Goal: Task Accomplishment & Management: Use online tool/utility

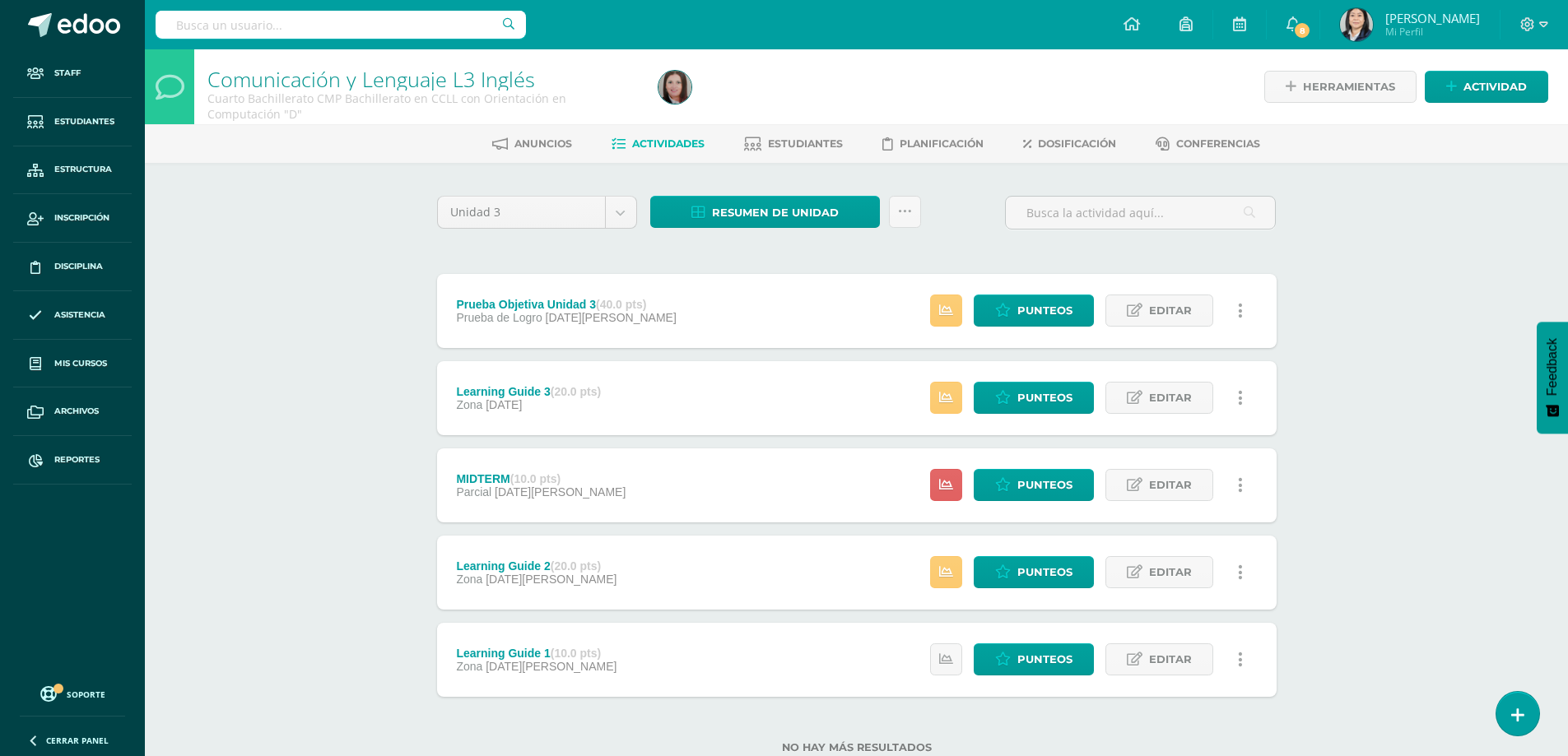
click at [935, 261] on div "Unidad 3 Unidad 1 Unidad 2 Unidad 3 Unidad 4 Resumen de unidad Descargar como H…" at bounding box center [857, 485] width 853 height 578
click at [714, 213] on span "Resumen de unidad" at bounding box center [775, 212] width 127 height 30
click at [745, 104] on link "Descargar como HTML" at bounding box center [765, 106] width 175 height 26
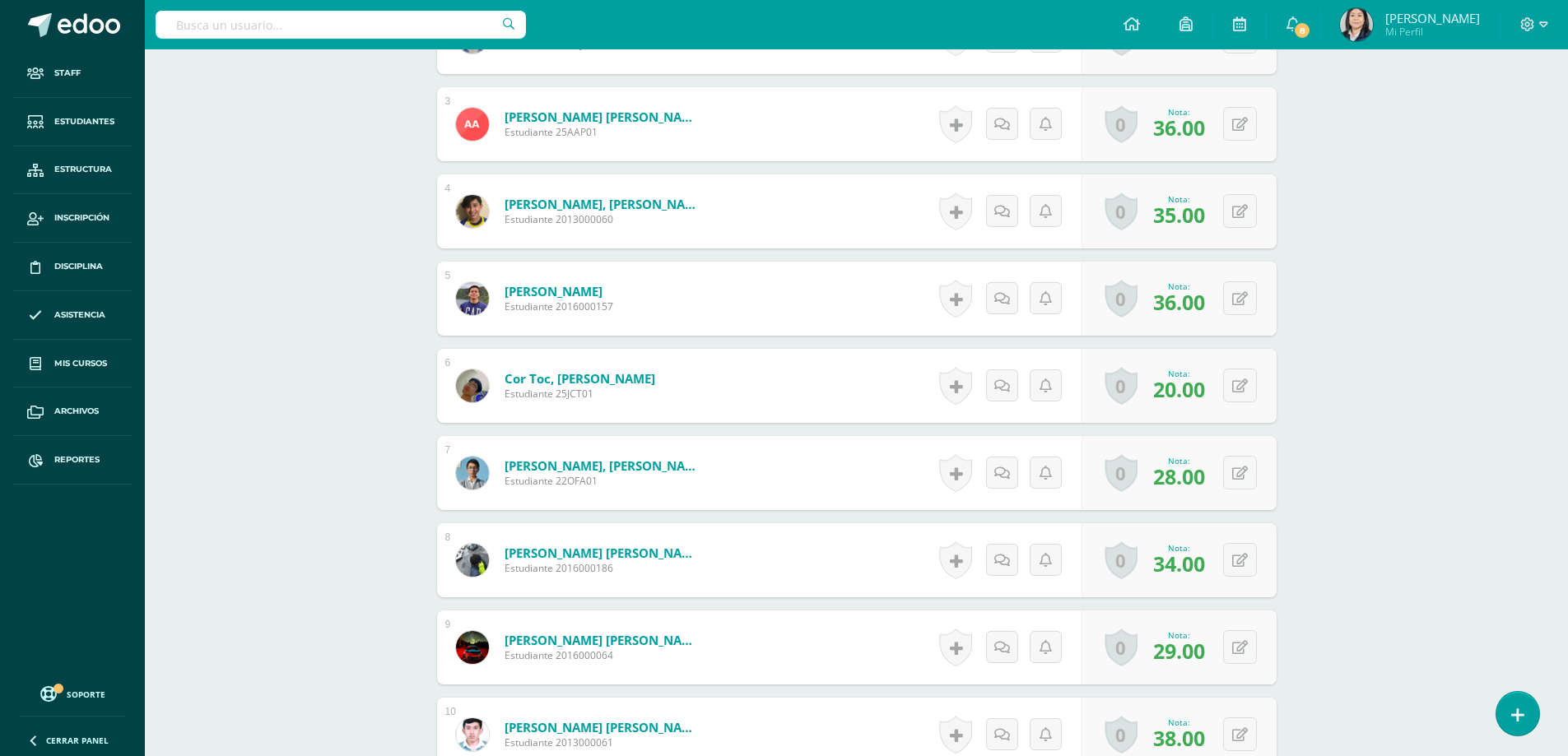
scroll to position [824, 0]
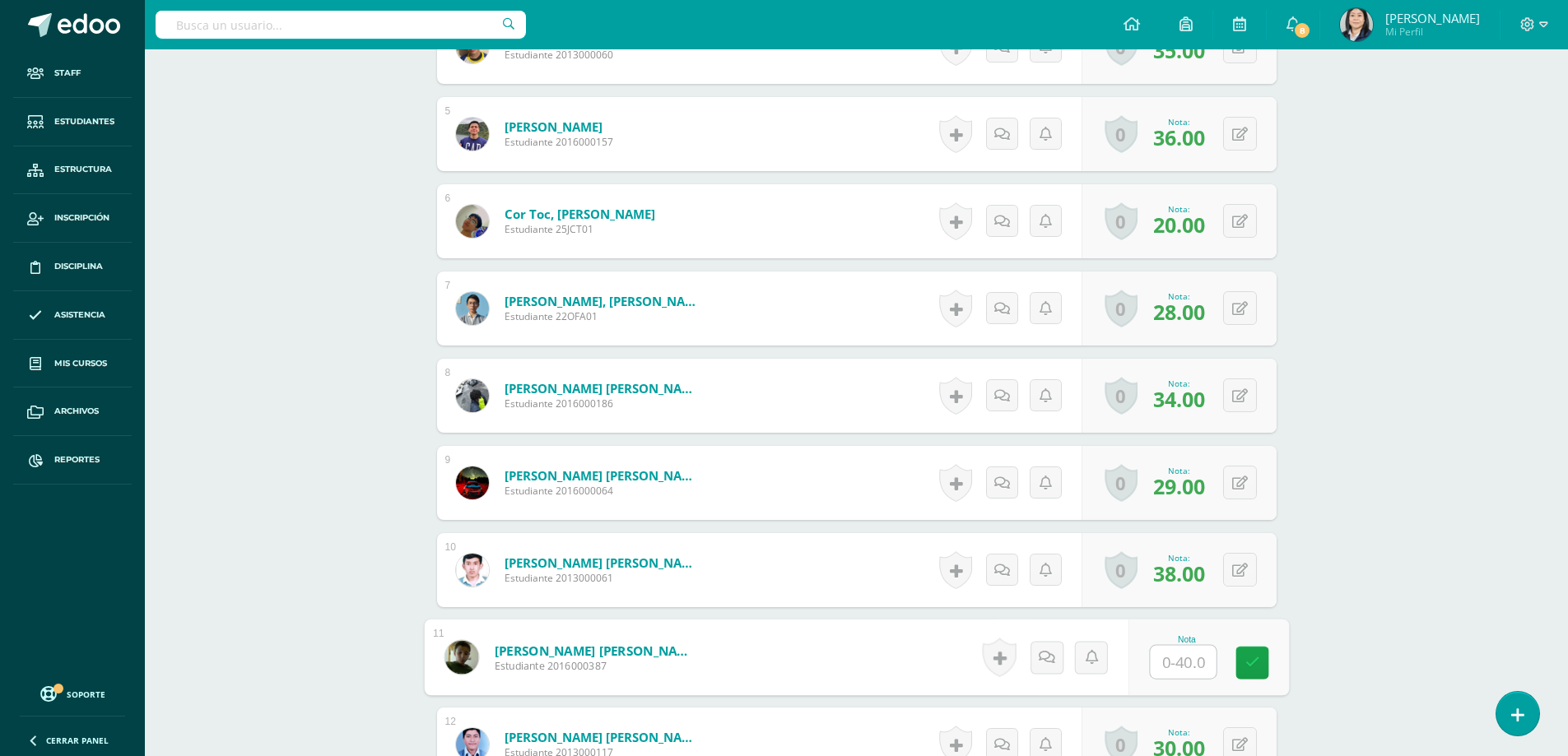
click at [1168, 662] on input "text" at bounding box center [1183, 663] width 66 height 33
type input "28"
click at [1249, 666] on icon at bounding box center [1252, 662] width 15 height 14
